Goal: Find specific page/section: Find specific page/section

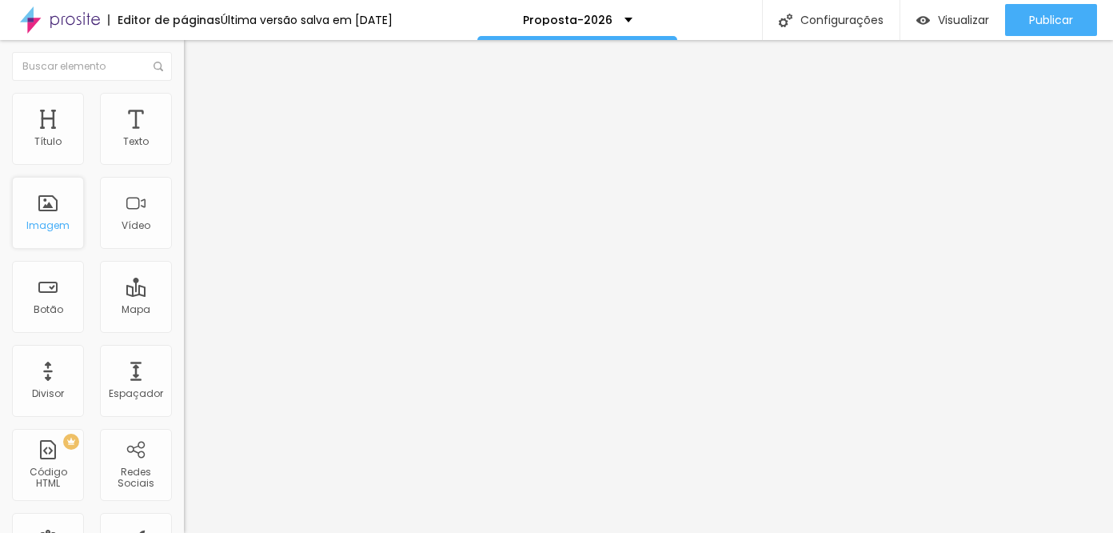
click at [48, 202] on div "Imagem" at bounding box center [48, 213] width 72 height 72
click at [53, 220] on div "Imagem" at bounding box center [47, 225] width 43 height 11
